Goal: Check status

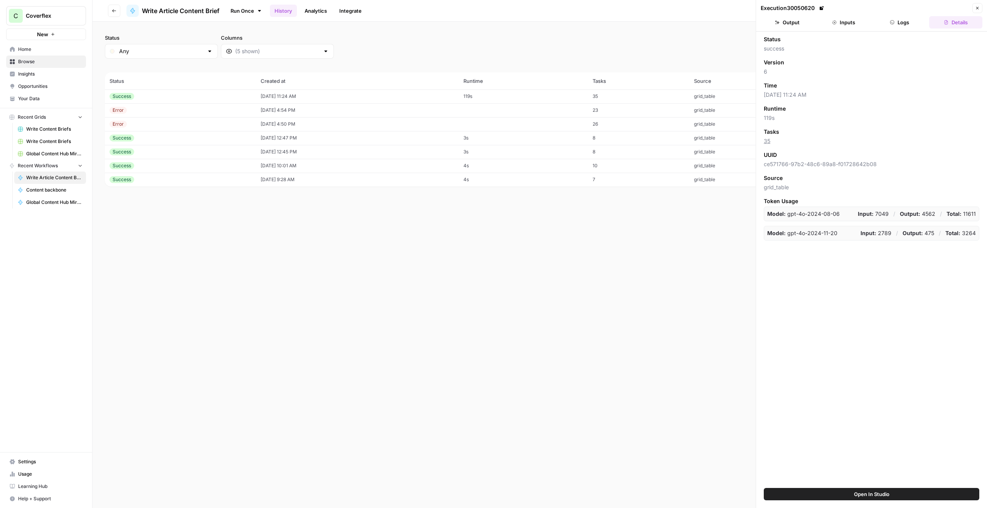
click at [857, 25] on button "Inputs" at bounding box center [843, 22] width 53 height 12
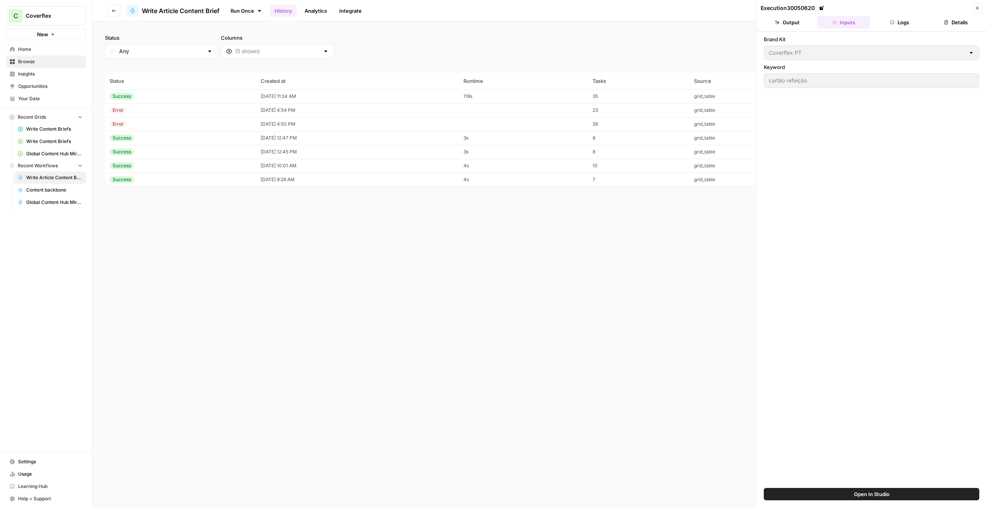
click at [904, 32] on div "Brand Kit Coverflex PT Keyword cartão refeição" at bounding box center [871, 260] width 231 height 456
click at [904, 24] on button "Logs" at bounding box center [899, 22] width 53 height 12
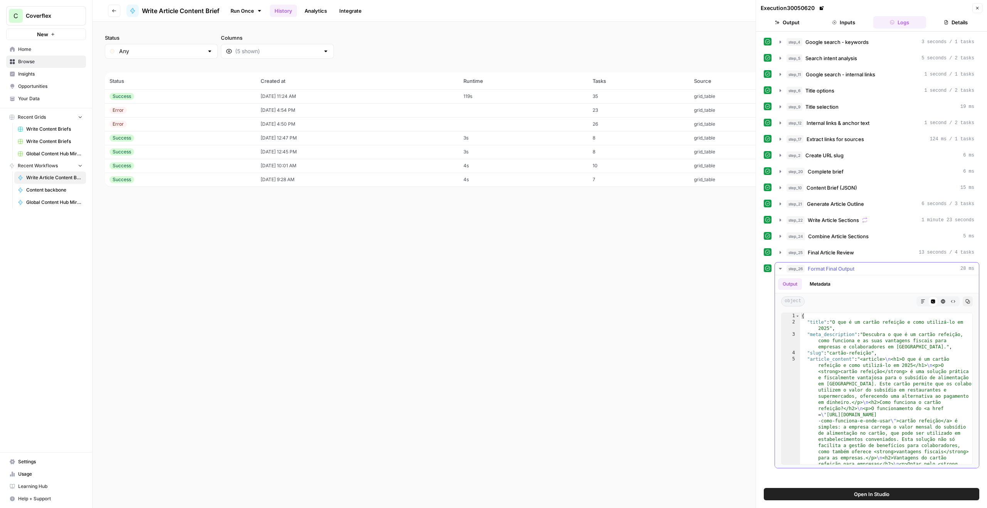
click at [781, 268] on icon "button" at bounding box center [780, 269] width 6 height 6
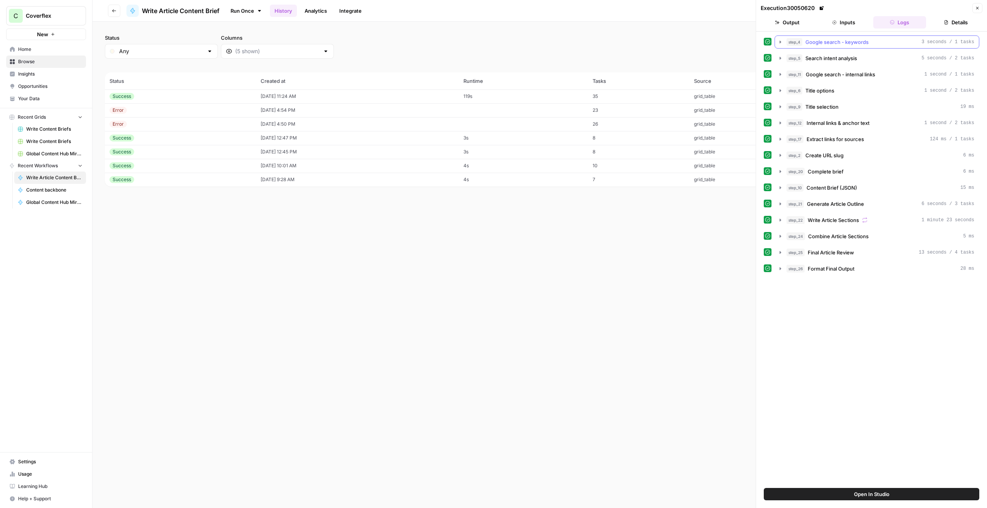
click at [779, 44] on icon "button" at bounding box center [780, 42] width 6 height 6
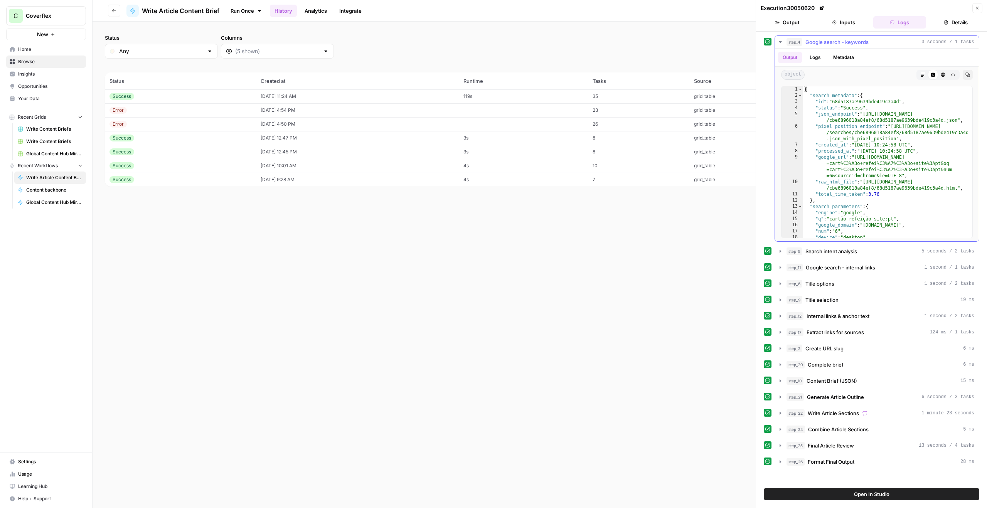
click at [782, 42] on icon "button" at bounding box center [780, 42] width 6 height 6
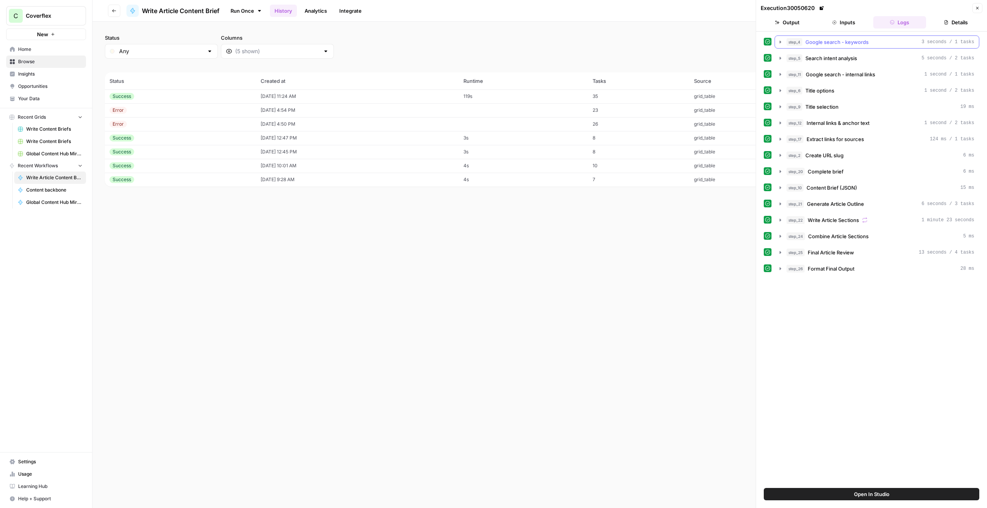
click at [781, 43] on icon "button" at bounding box center [780, 42] width 6 height 6
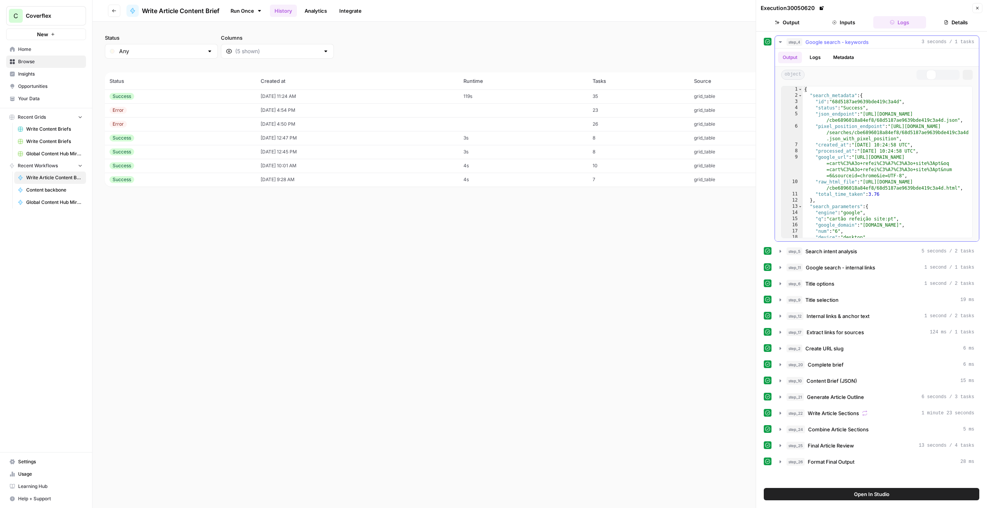
click at [781, 43] on icon "button" at bounding box center [780, 42] width 6 height 6
